Goal: Task Accomplishment & Management: Use online tool/utility

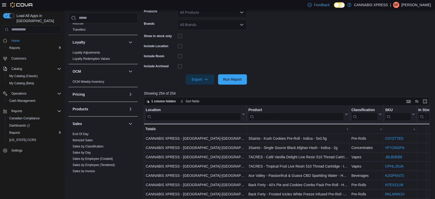
scroll to position [238, 0]
click at [82, 150] on link "Sales by Day" at bounding box center [82, 151] width 18 height 4
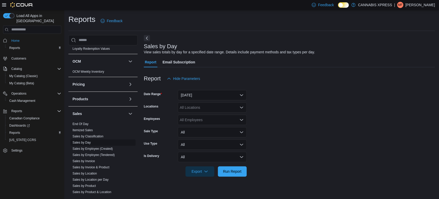
scroll to position [273, 0]
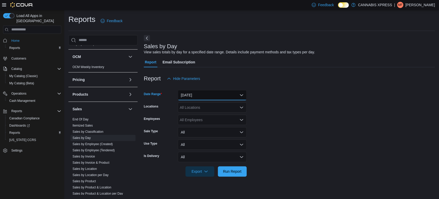
click at [198, 94] on button "[DATE]" at bounding box center [212, 95] width 69 height 10
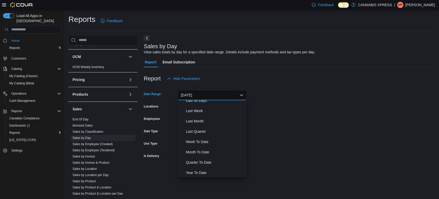
scroll to position [0, 0]
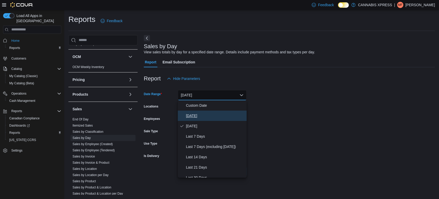
click at [203, 115] on span "[DATE]" at bounding box center [215, 115] width 59 height 6
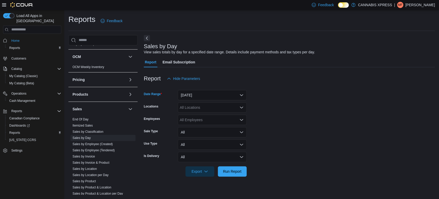
click at [211, 107] on div "All Locations" at bounding box center [212, 107] width 69 height 10
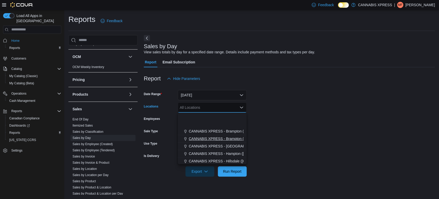
scroll to position [128, 0]
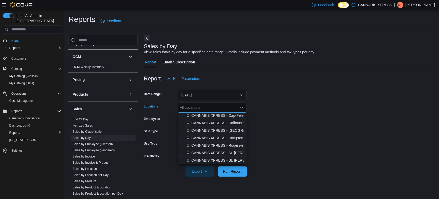
click at [218, 132] on span "CANNABIS XPRESS - [GEOGRAPHIC_DATA]-[GEOGRAPHIC_DATA] ([GEOGRAPHIC_DATA])" at bounding box center [268, 130] width 154 height 5
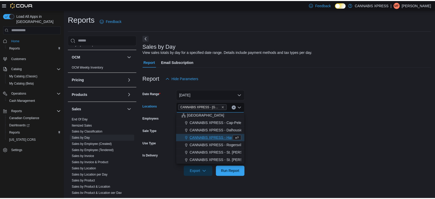
scroll to position [120, 0]
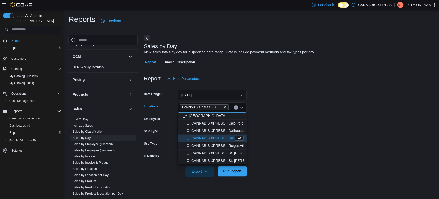
click at [232, 169] on span "Run Report" at bounding box center [232, 170] width 19 height 5
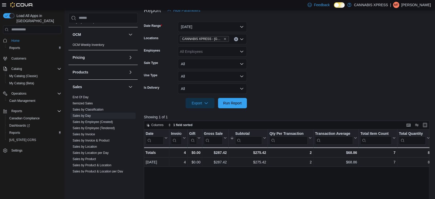
scroll to position [67, 0]
click at [226, 39] on icon "Remove CANNABIS XPRESS - Grand Bay-Westfield (Woolastook Drive) from selection …" at bounding box center [224, 39] width 3 height 3
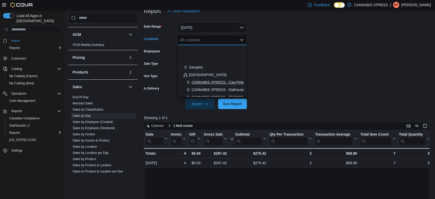
scroll to position [128, 0]
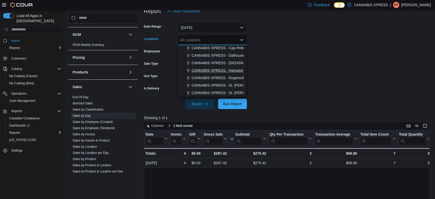
click at [222, 69] on span "CANNABIS XPRESS - Hampton ([GEOGRAPHIC_DATA])" at bounding box center [237, 70] width 93 height 5
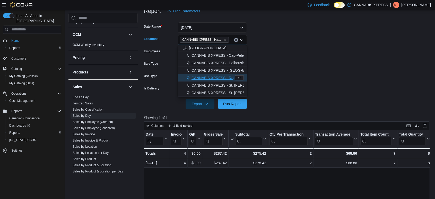
scroll to position [120, 0]
click at [273, 91] on form "Date Range [DATE] Locations CANNABIS XPRESS - [GEOGRAPHIC_DATA] ([GEOGRAPHIC_DA…" at bounding box center [288, 62] width 288 height 93
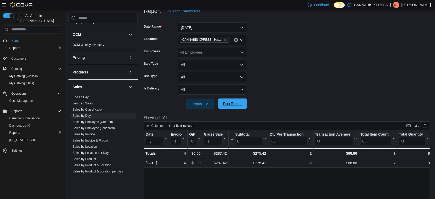
click at [239, 100] on span "Run Report" at bounding box center [232, 103] width 23 height 10
click at [225, 39] on icon "Remove CANNABIS XPRESS - Hampton (Main Street) from selection in this group" at bounding box center [225, 40] width 2 height 2
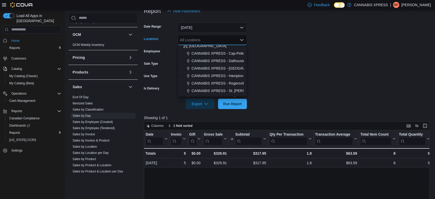
scroll to position [128, 0]
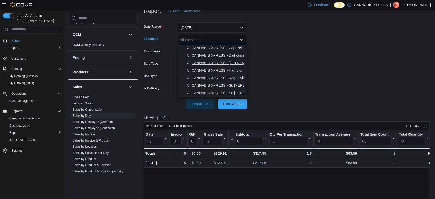
click at [225, 64] on span "CANNABIS XPRESS - [GEOGRAPHIC_DATA]-[GEOGRAPHIC_DATA] ([GEOGRAPHIC_DATA])" at bounding box center [268, 62] width 154 height 5
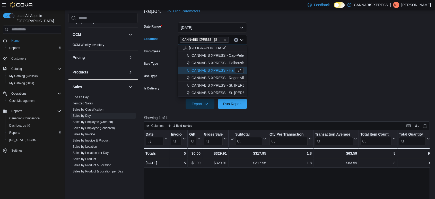
scroll to position [120, 0]
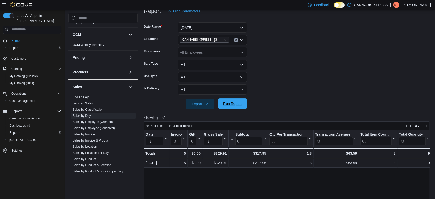
click at [234, 102] on span "Run Report" at bounding box center [232, 103] width 19 height 5
click at [229, 102] on span "Run Report" at bounding box center [232, 103] width 19 height 5
click at [271, 57] on form "Date Range [DATE] Locations CANNABIS XPRESS - [GEOGRAPHIC_DATA]-[GEOGRAPHIC_DAT…" at bounding box center [288, 62] width 288 height 93
click at [239, 104] on span "Run Report" at bounding box center [232, 103] width 19 height 5
click at [238, 104] on span "Run Report" at bounding box center [232, 103] width 19 height 5
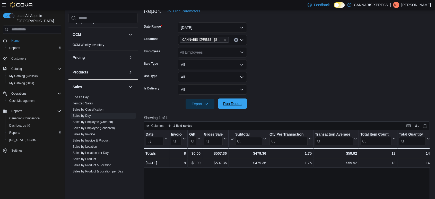
drag, startPoint x: 238, startPoint y: 104, endPoint x: 225, endPoint y: 104, distance: 13.6
click at [225, 104] on span "Run Report" at bounding box center [232, 103] width 19 height 5
click at [239, 108] on span "Run Report" at bounding box center [232, 103] width 23 height 10
